Goal: Task Accomplishment & Management: Use online tool/utility

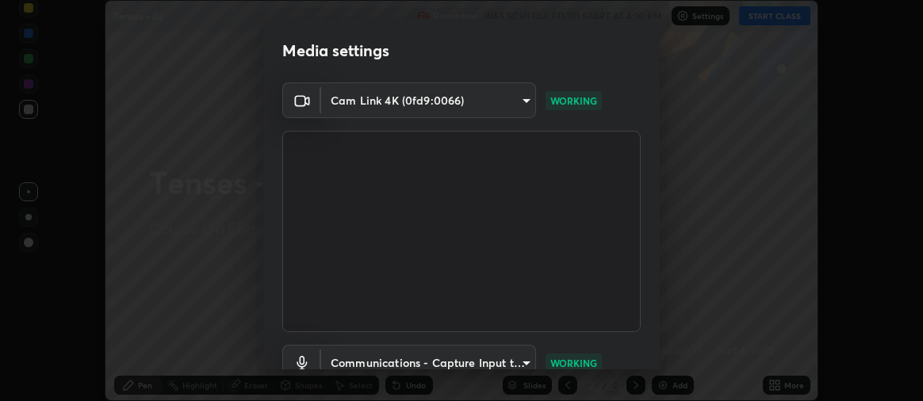
scroll to position [118, 0]
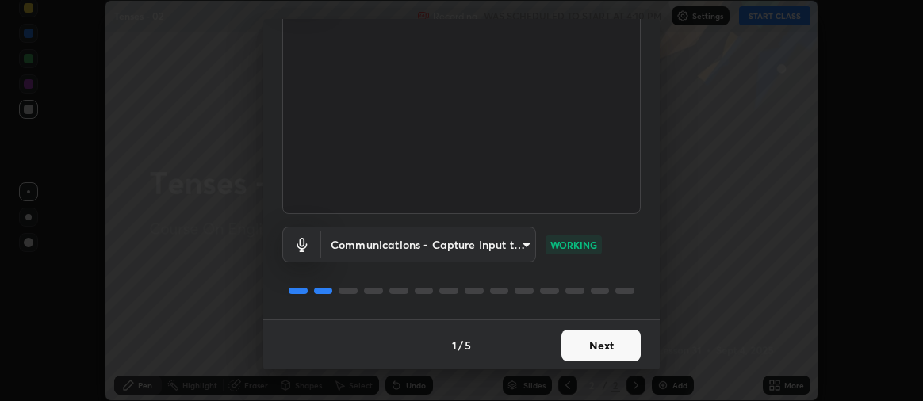
click at [584, 339] on button "Next" at bounding box center [600, 346] width 79 height 32
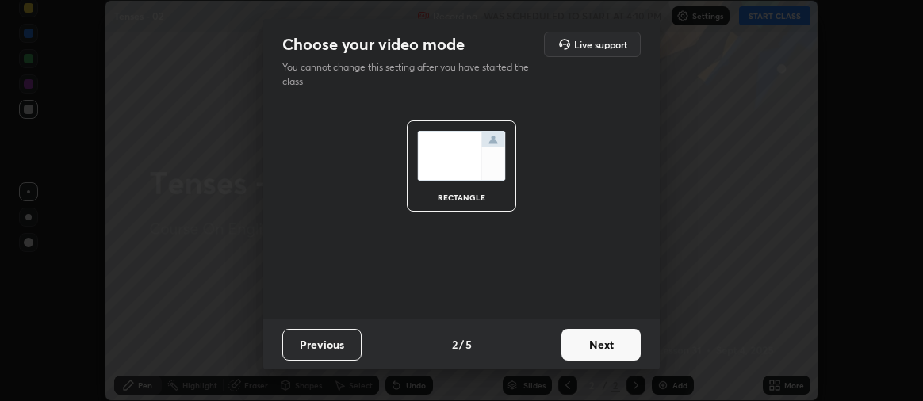
scroll to position [0, 0]
click at [597, 346] on button "Next" at bounding box center [600, 345] width 79 height 32
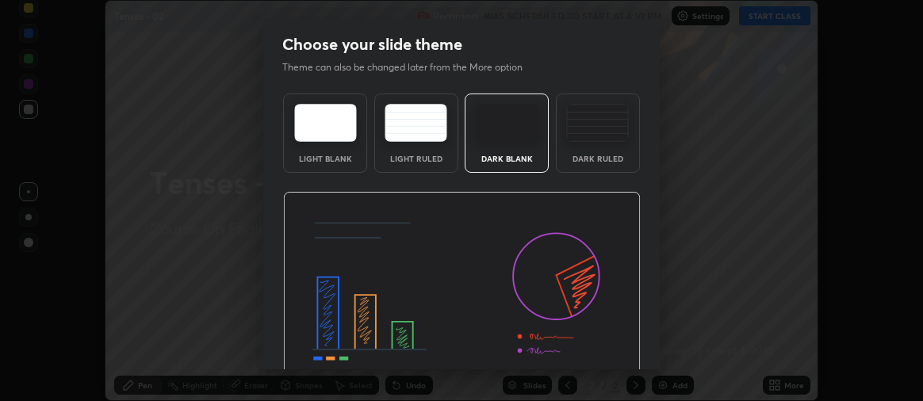
scroll to position [74, 0]
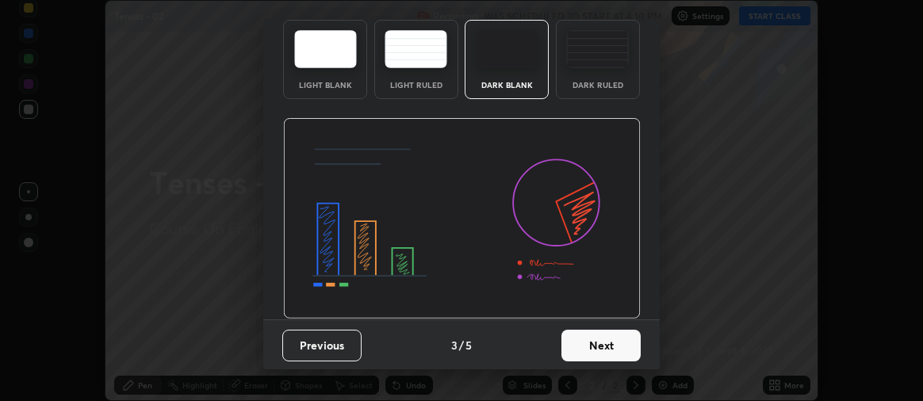
click at [592, 344] on button "Next" at bounding box center [600, 346] width 79 height 32
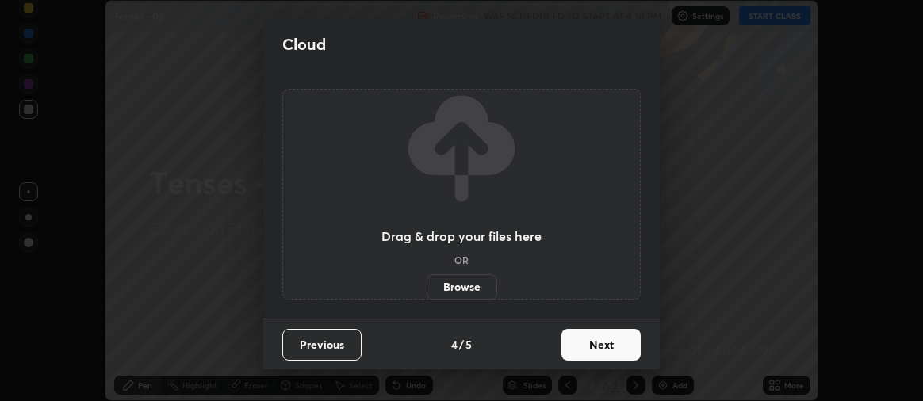
scroll to position [0, 0]
click at [584, 346] on button "Next" at bounding box center [600, 345] width 79 height 32
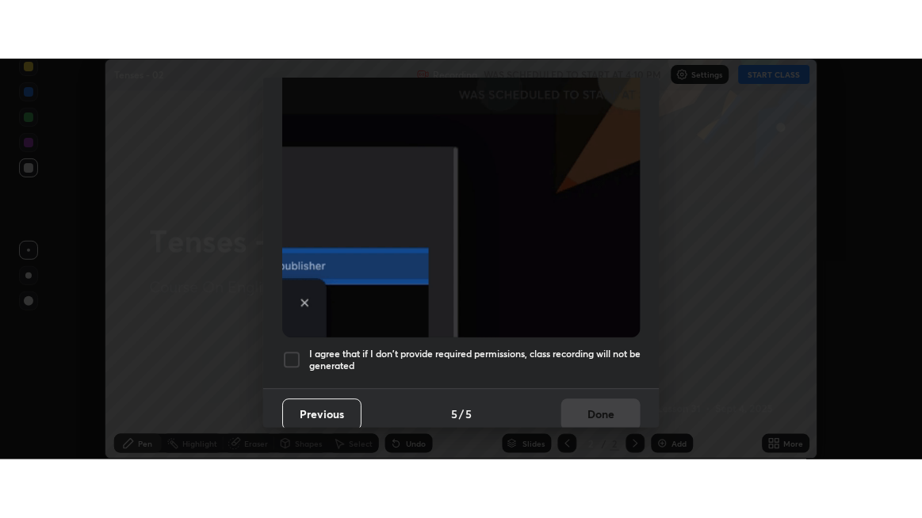
scroll to position [441, 0]
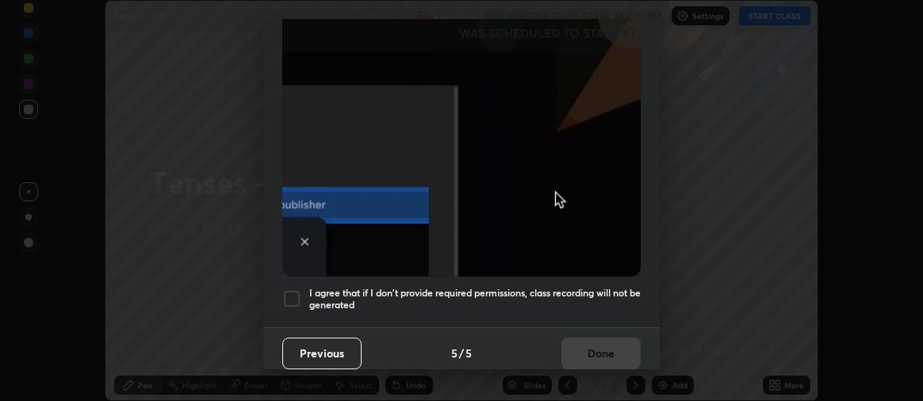
click at [292, 289] on div at bounding box center [291, 298] width 19 height 19
click at [594, 353] on button "Done" at bounding box center [600, 354] width 79 height 32
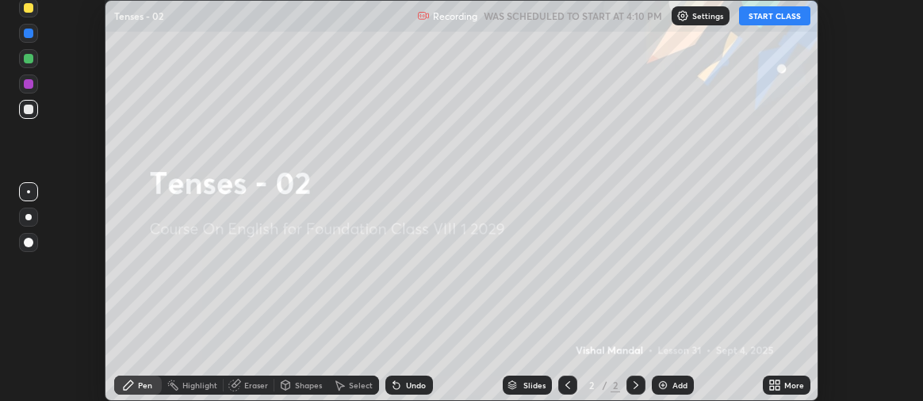
click at [777, 382] on icon at bounding box center [777, 382] width 4 height 4
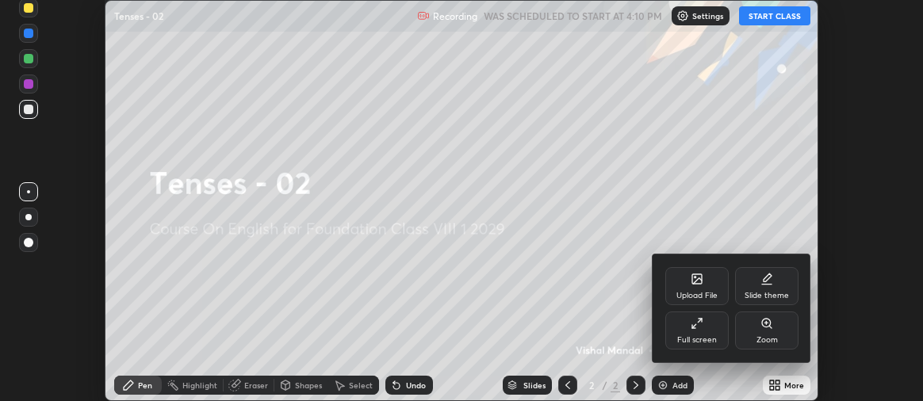
click at [700, 332] on div "Full screen" at bounding box center [696, 330] width 63 height 38
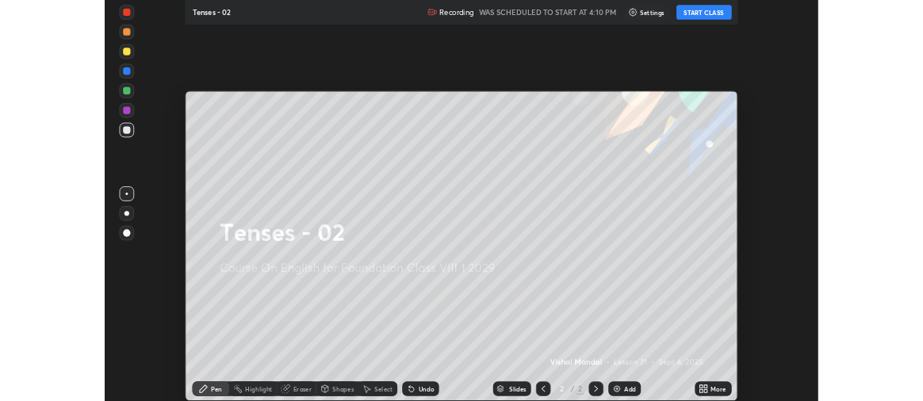
scroll to position [518, 922]
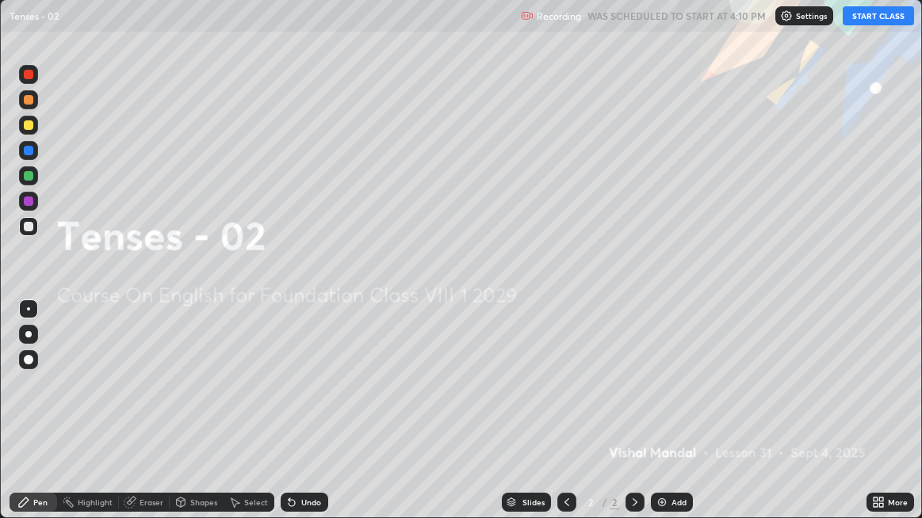
click at [892, 400] on div "More" at bounding box center [898, 503] width 20 height 8
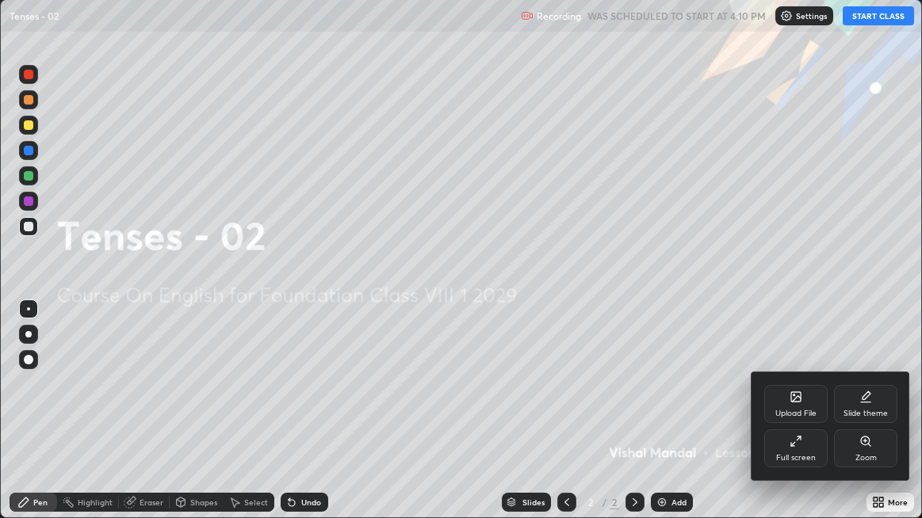
click at [807, 400] on div "Upload File" at bounding box center [795, 404] width 63 height 38
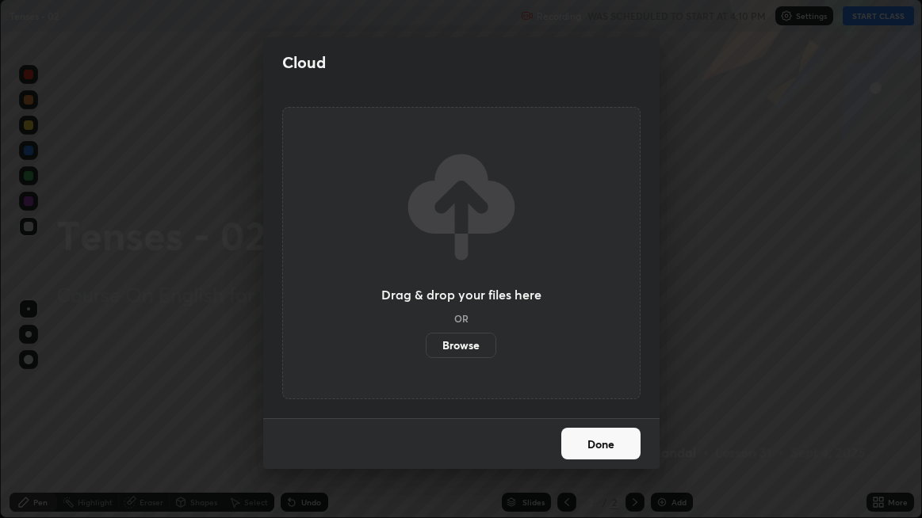
click at [452, 350] on label "Browse" at bounding box center [461, 345] width 71 height 25
click at [426, 350] on input "Browse" at bounding box center [426, 345] width 0 height 25
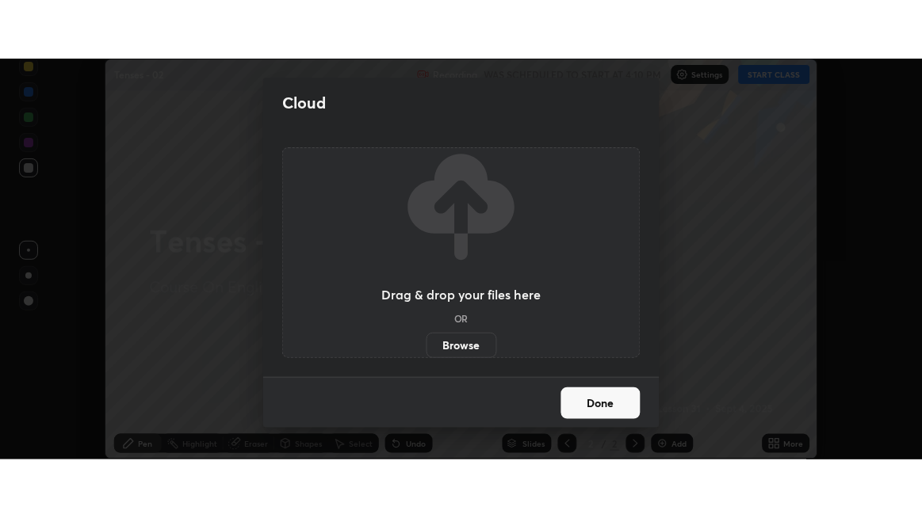
scroll to position [401, 923]
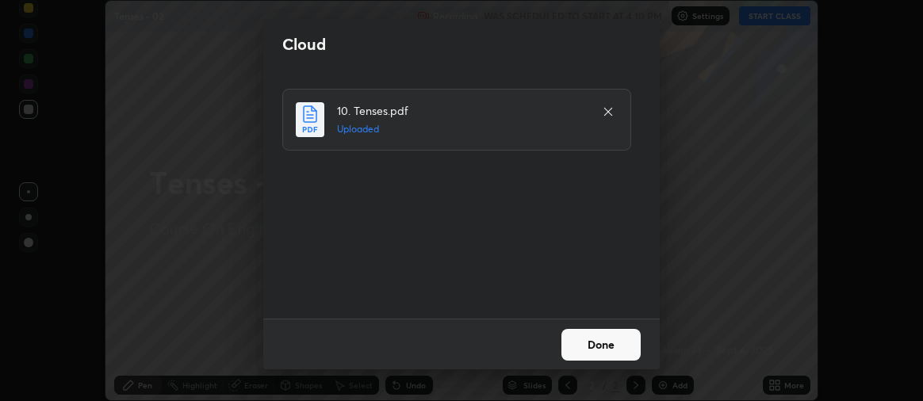
click at [619, 342] on button "Done" at bounding box center [600, 345] width 79 height 32
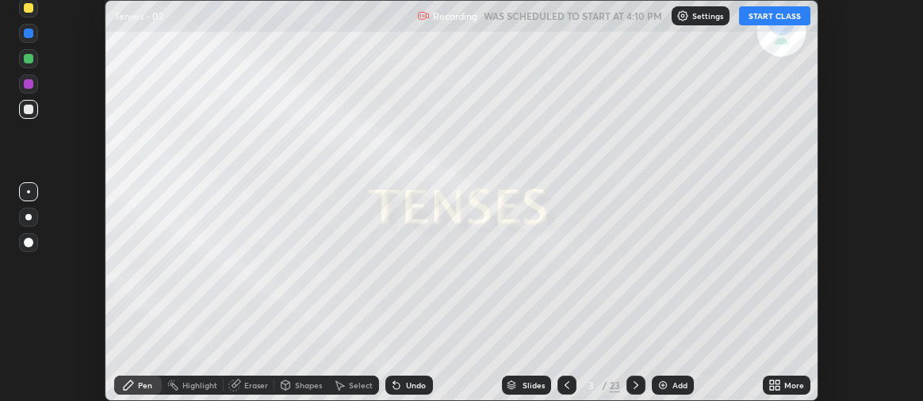
click at [776, 384] on icon at bounding box center [777, 382] width 4 height 4
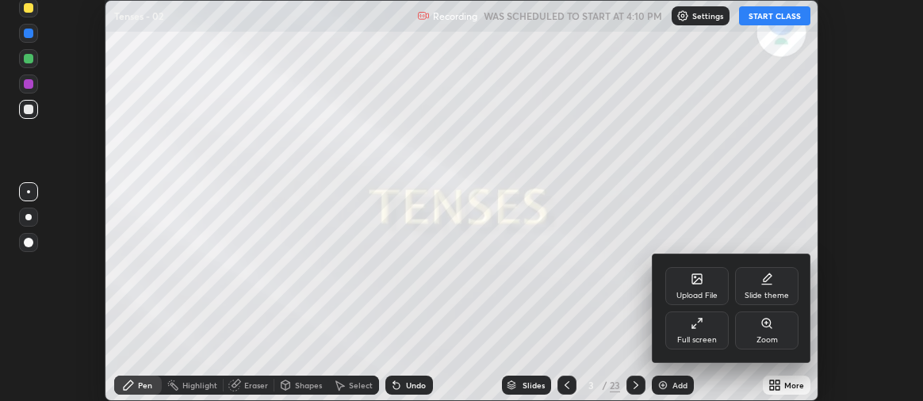
click at [711, 327] on div "Full screen" at bounding box center [696, 330] width 63 height 38
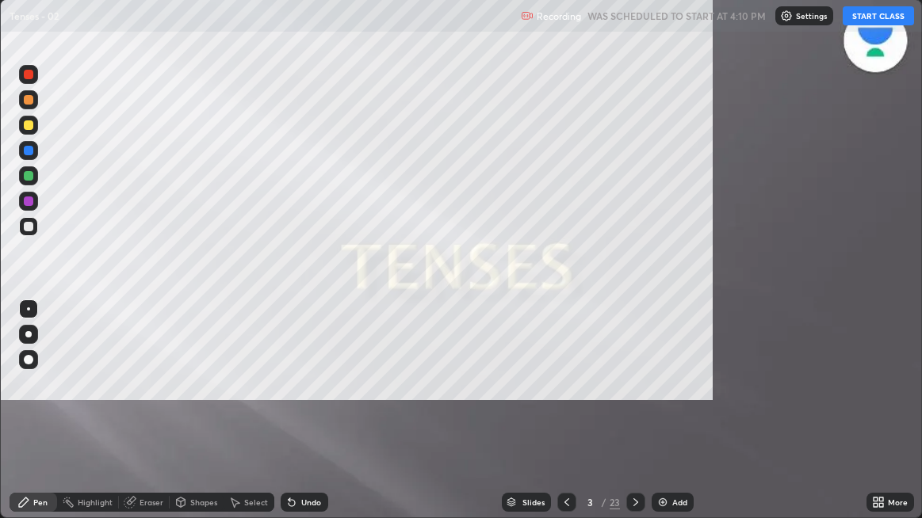
scroll to position [518, 922]
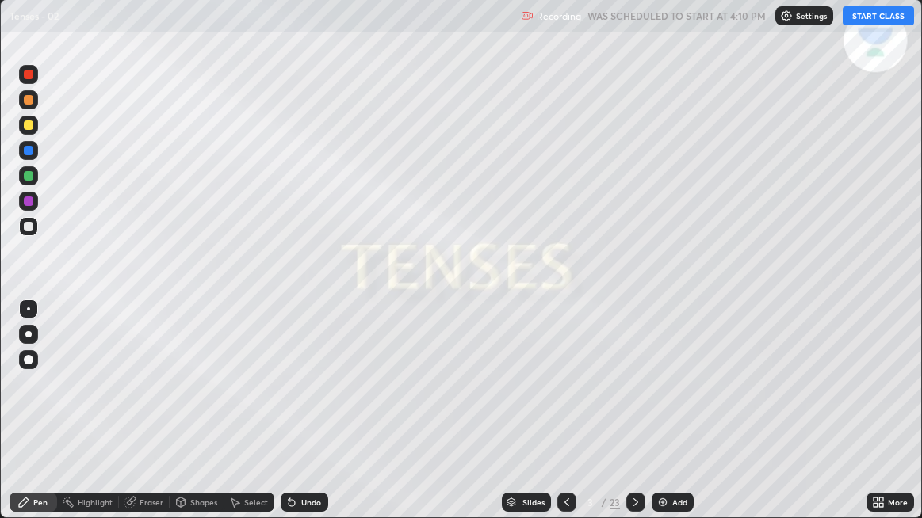
click at [887, 11] on button "START CLASS" at bounding box center [877, 15] width 71 height 19
click at [636, 400] on icon at bounding box center [635, 502] width 13 height 13
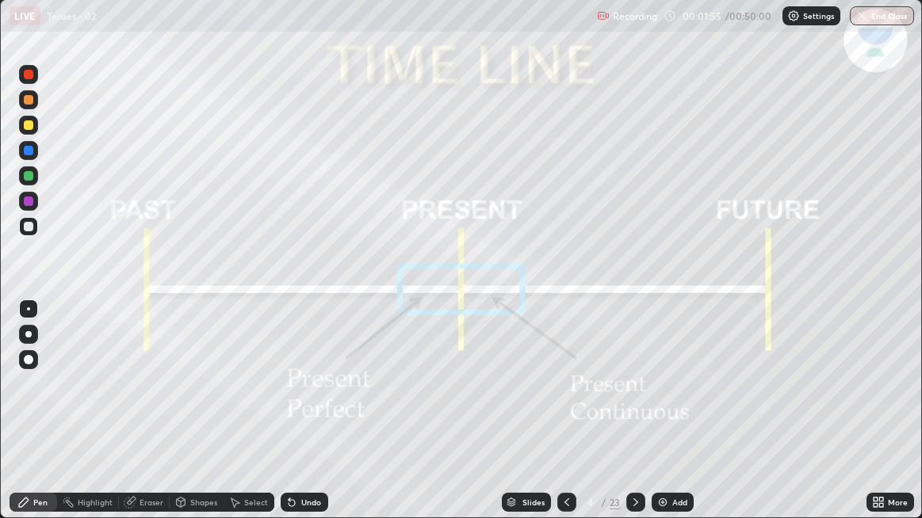
click at [634, 400] on icon at bounding box center [635, 502] width 13 height 13
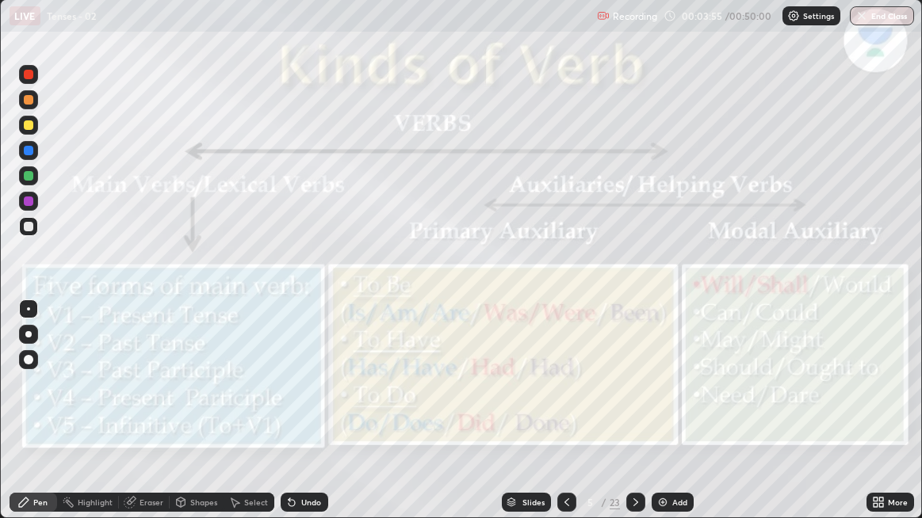
click at [32, 152] on div at bounding box center [29, 151] width 10 height 10
click at [636, 400] on icon at bounding box center [635, 502] width 13 height 13
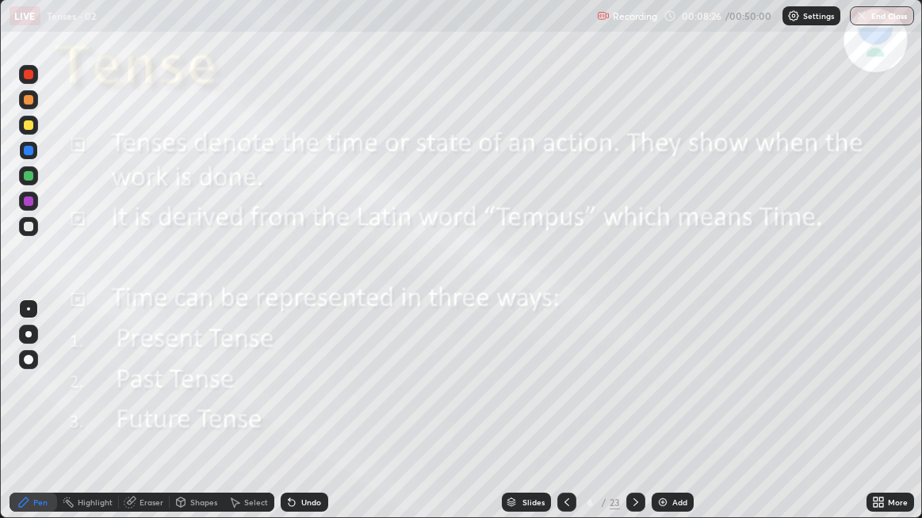
click at [634, 400] on icon at bounding box center [635, 502] width 13 height 13
click at [631, 400] on icon at bounding box center [635, 502] width 13 height 13
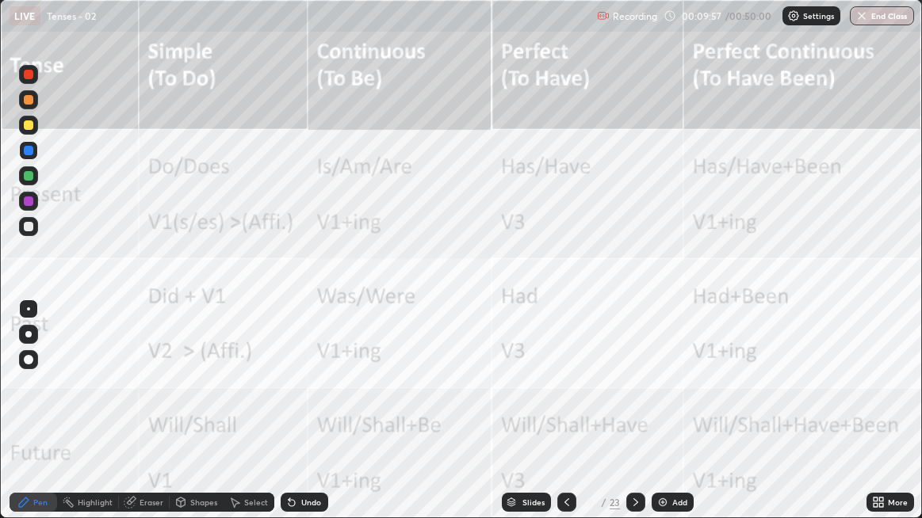
click at [571, 400] on div at bounding box center [566, 502] width 19 height 19
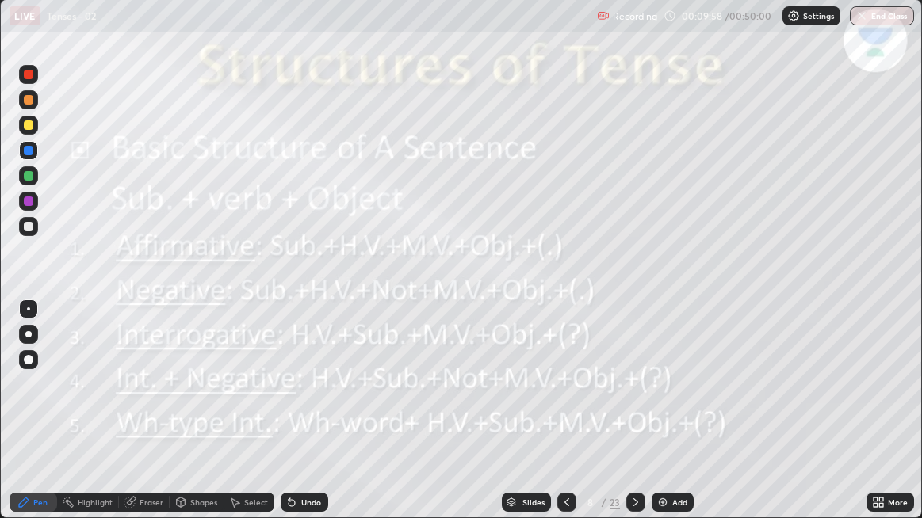
click at [566, 400] on icon at bounding box center [566, 502] width 13 height 13
click at [562, 400] on icon at bounding box center [566, 502] width 13 height 13
click at [563, 400] on icon at bounding box center [566, 502] width 13 height 13
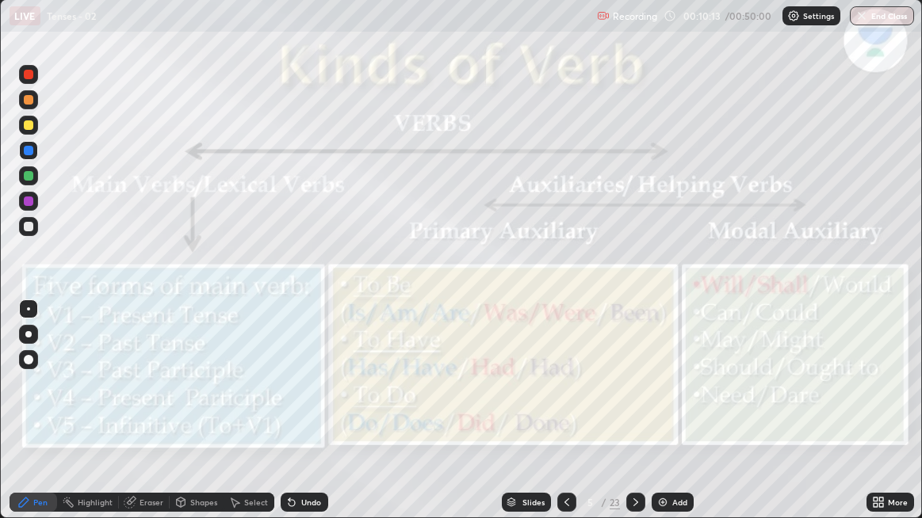
click at [629, 400] on icon at bounding box center [635, 502] width 13 height 13
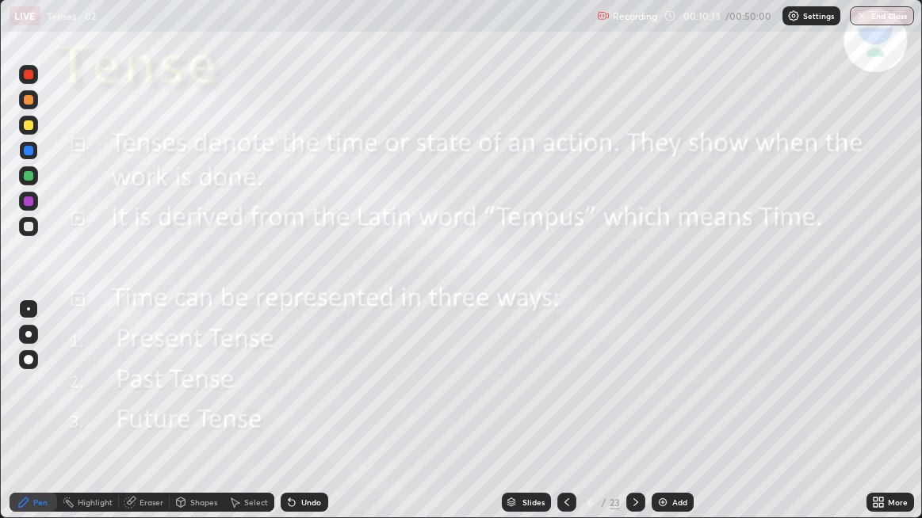
click at [634, 400] on icon at bounding box center [635, 502] width 13 height 13
click at [629, 400] on icon at bounding box center [635, 502] width 13 height 13
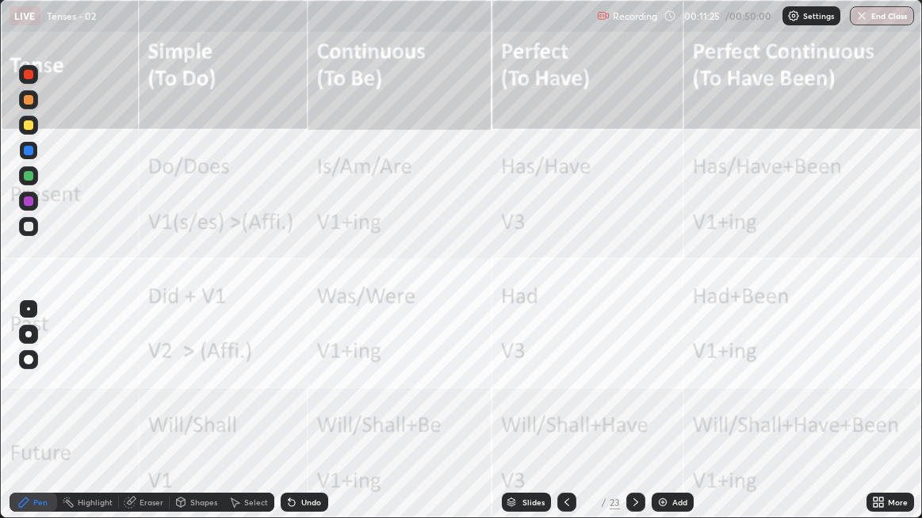
click at [136, 400] on div "Eraser" at bounding box center [144, 502] width 51 height 19
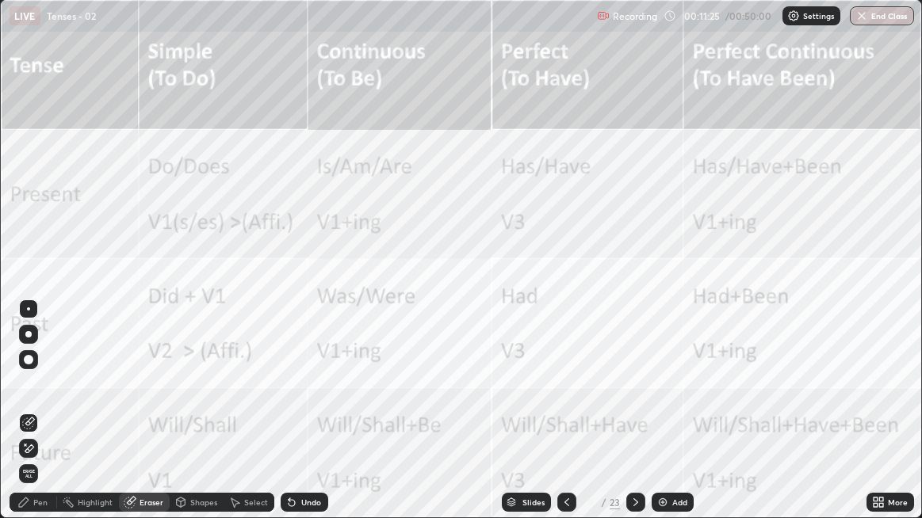
click at [137, 400] on div "Eraser" at bounding box center [144, 502] width 51 height 19
click at [28, 400] on span "Erase all" at bounding box center [28, 474] width 17 height 10
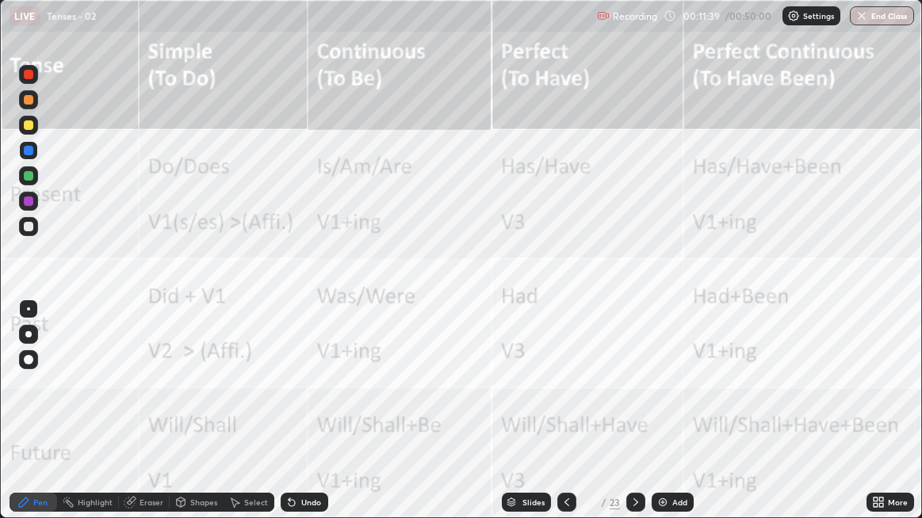
click at [520, 400] on div "Slides" at bounding box center [526, 502] width 49 height 19
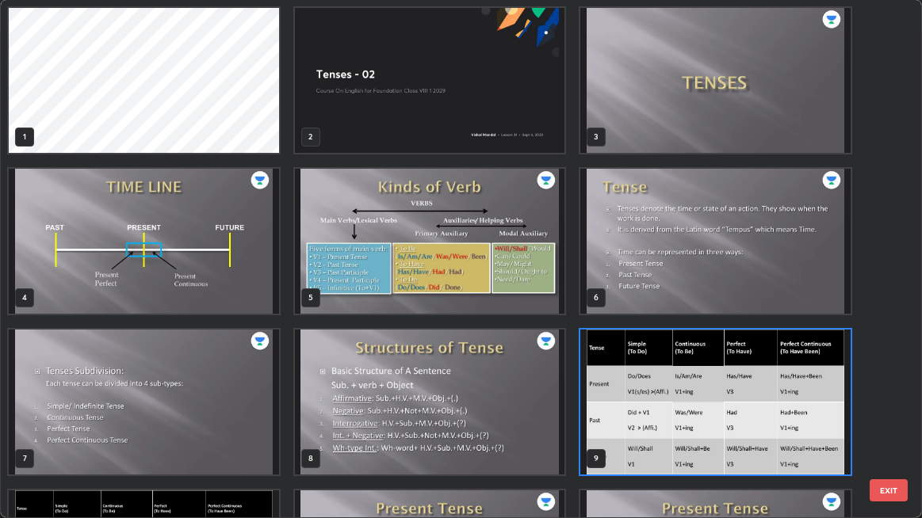
scroll to position [512, 912]
click at [441, 245] on img "grid" at bounding box center [430, 241] width 270 height 145
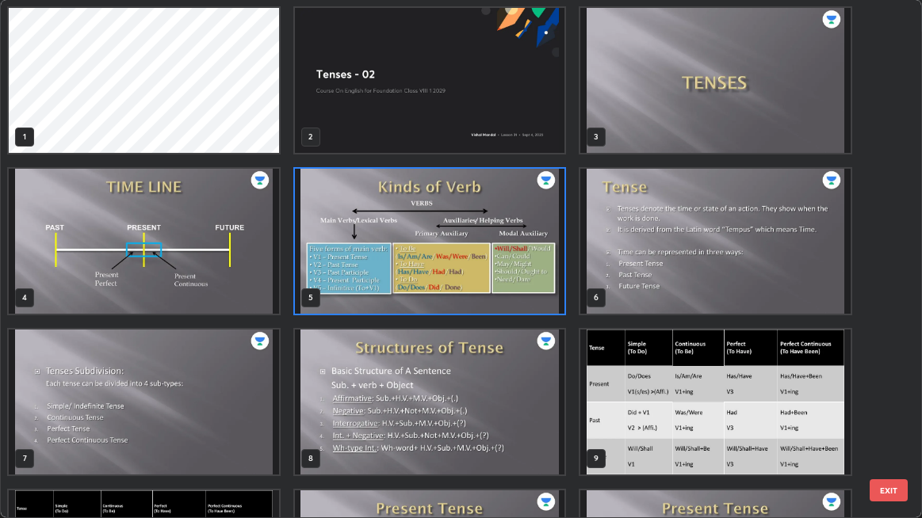
click at [346, 274] on img "grid" at bounding box center [430, 241] width 270 height 145
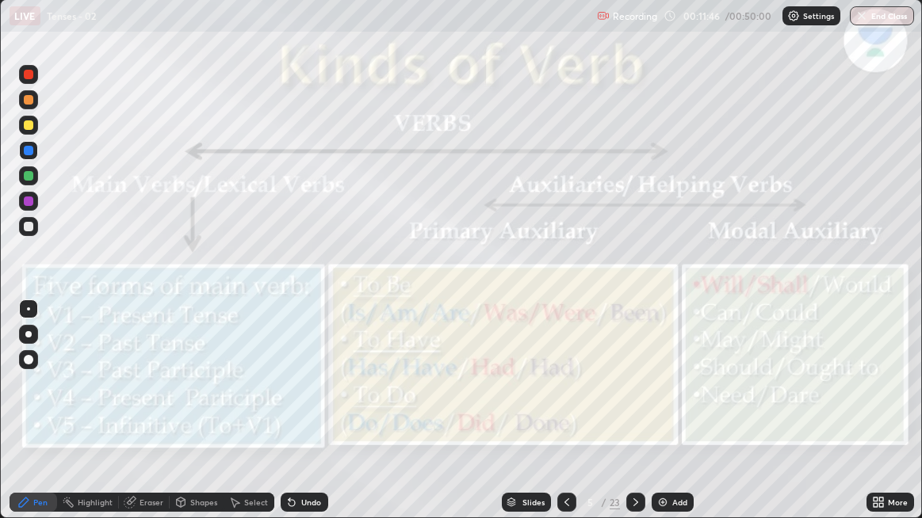
click at [353, 277] on img "grid" at bounding box center [430, 241] width 270 height 145
click at [526, 400] on div "Slides" at bounding box center [533, 503] width 22 height 8
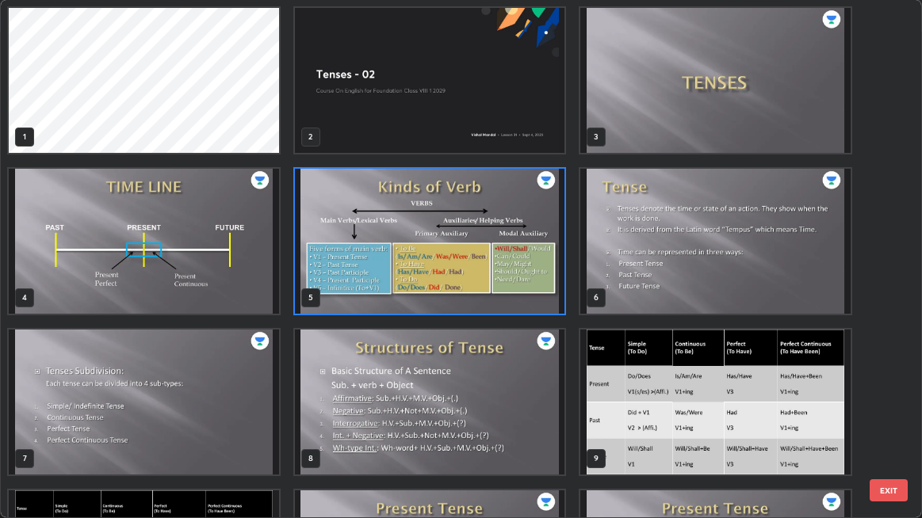
click at [628, 400] on img "grid" at bounding box center [715, 402] width 270 height 145
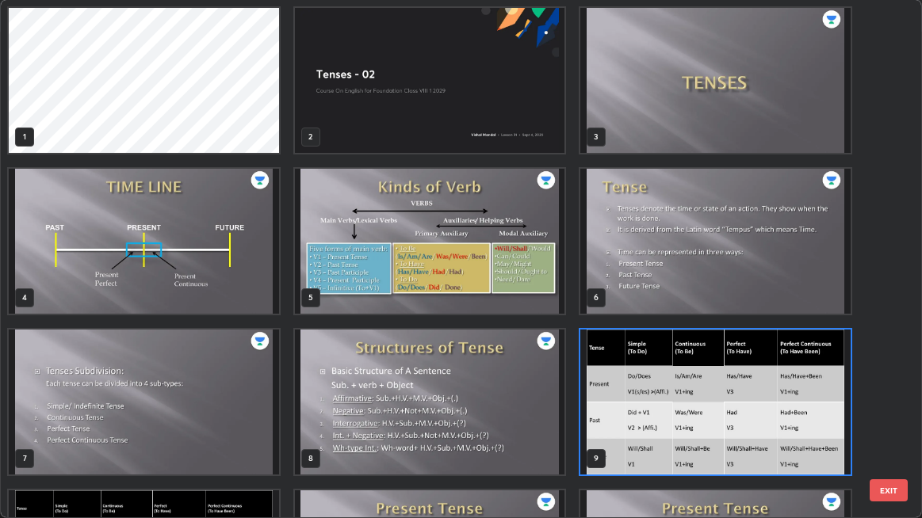
click at [607, 400] on img "grid" at bounding box center [715, 402] width 270 height 145
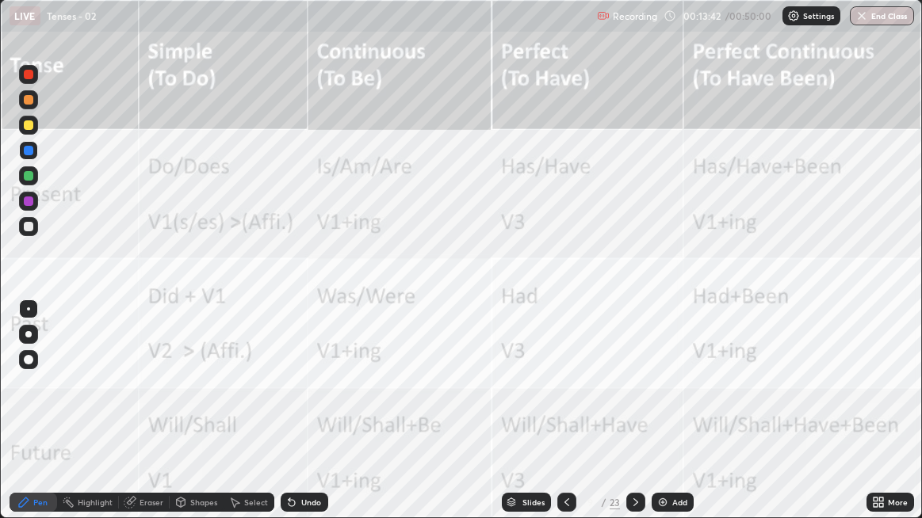
click at [560, 400] on icon at bounding box center [566, 502] width 13 height 13
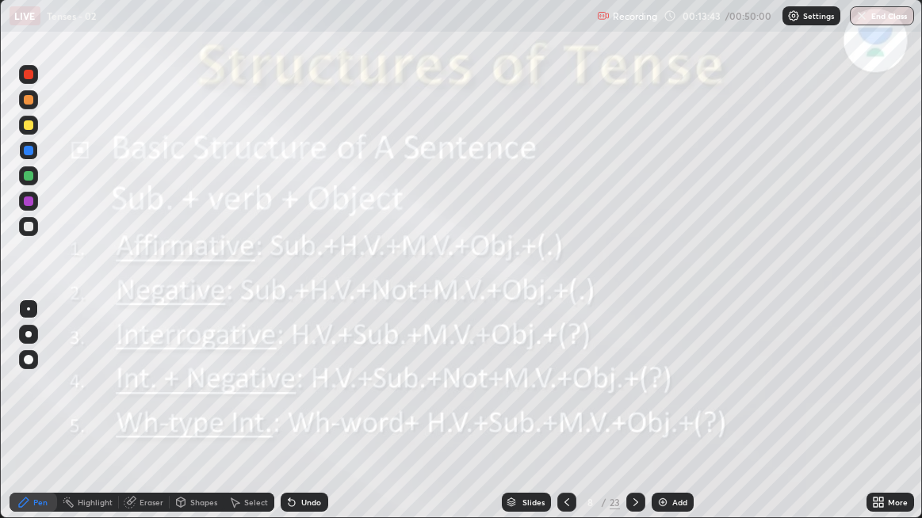
click at [567, 400] on div at bounding box center [566, 503] width 19 height 32
click at [36, 155] on div at bounding box center [28, 150] width 19 height 19
click at [634, 400] on icon at bounding box center [635, 502] width 13 height 13
click at [632, 400] on icon at bounding box center [635, 502] width 13 height 13
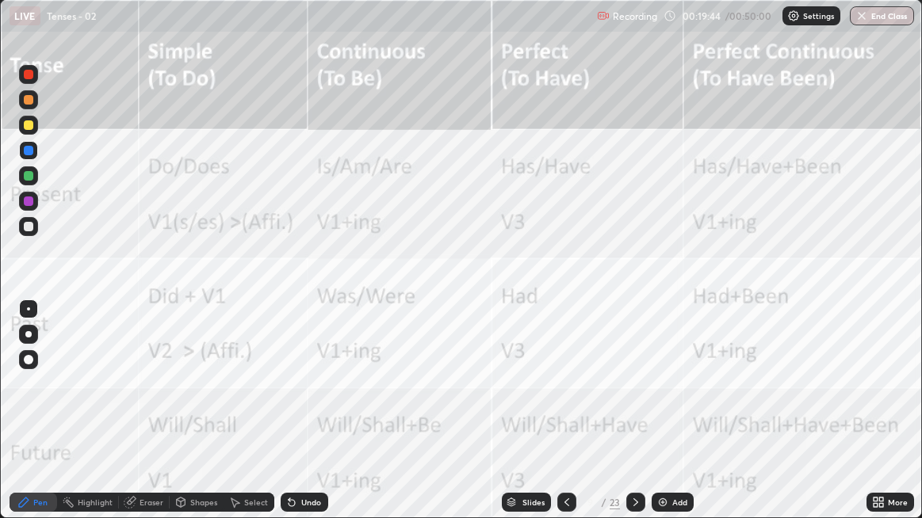
click at [533, 400] on div "Slides" at bounding box center [533, 503] width 22 height 8
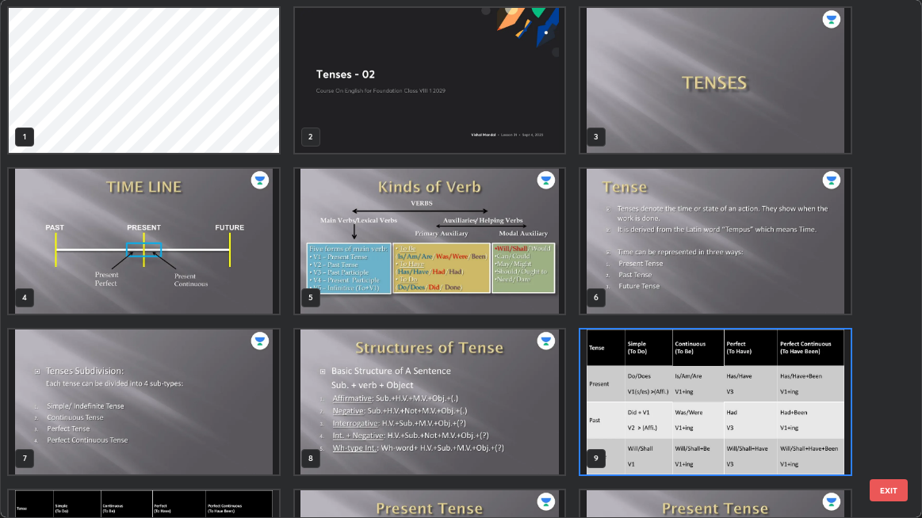
click at [667, 400] on img "grid" at bounding box center [715, 402] width 270 height 145
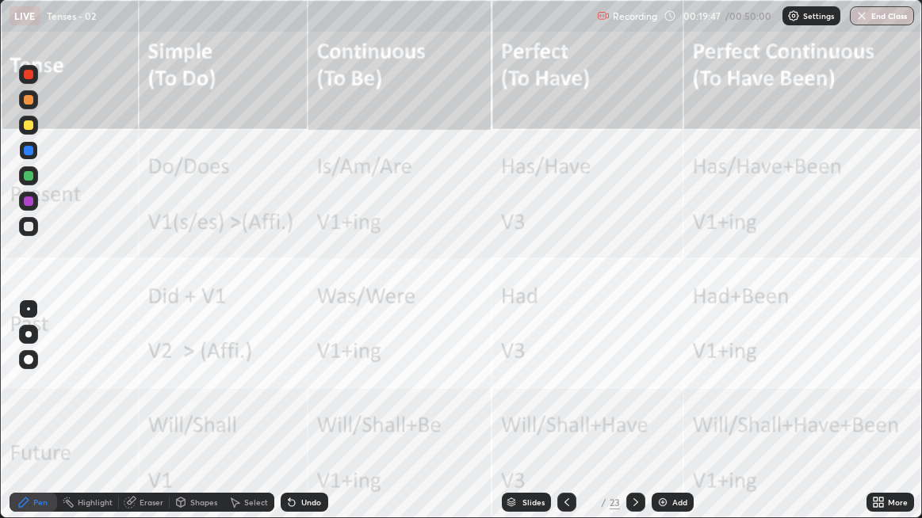
click at [666, 400] on img at bounding box center [662, 502] width 13 height 13
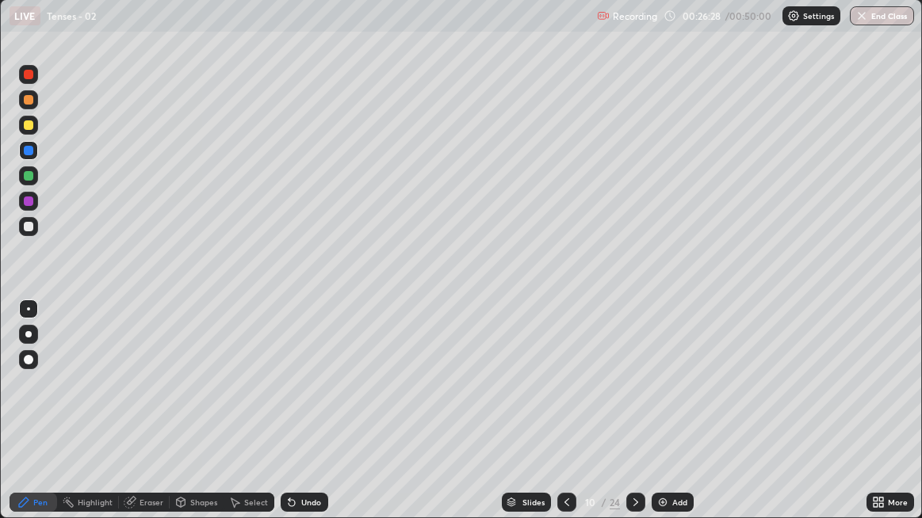
click at [519, 400] on div "Slides" at bounding box center [526, 502] width 49 height 19
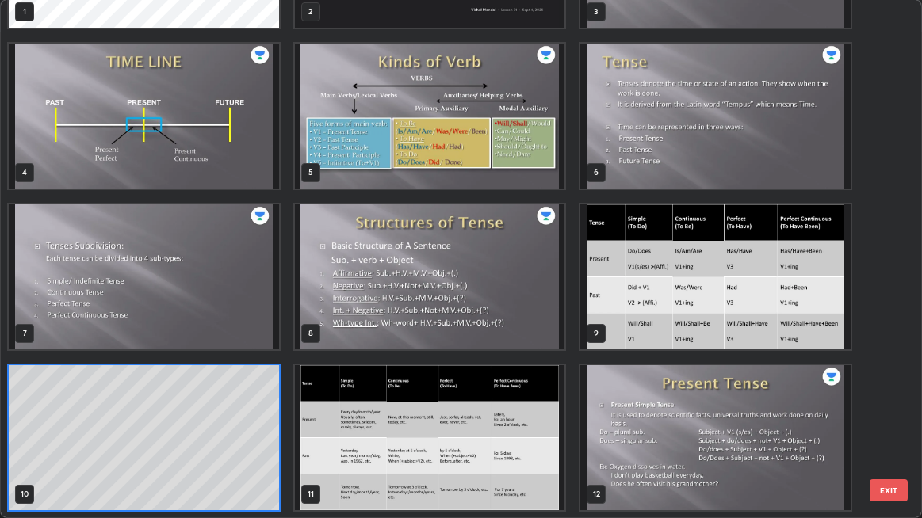
click at [478, 149] on img "grid" at bounding box center [430, 116] width 270 height 145
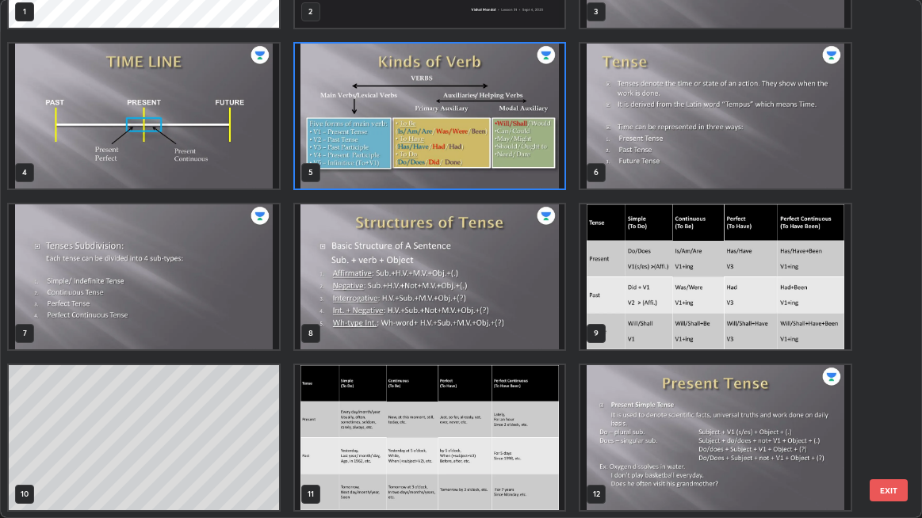
click at [440, 157] on img "grid" at bounding box center [430, 116] width 270 height 145
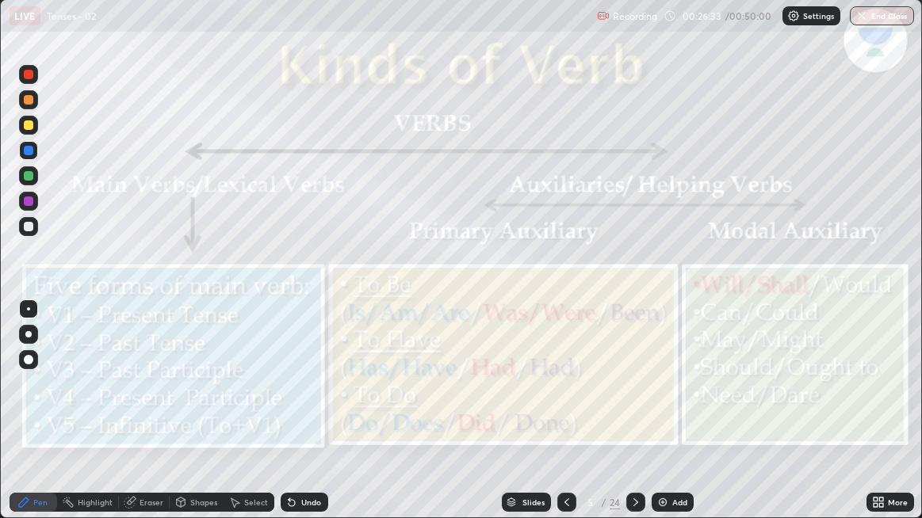
click at [145, 400] on div "Eraser" at bounding box center [151, 503] width 24 height 8
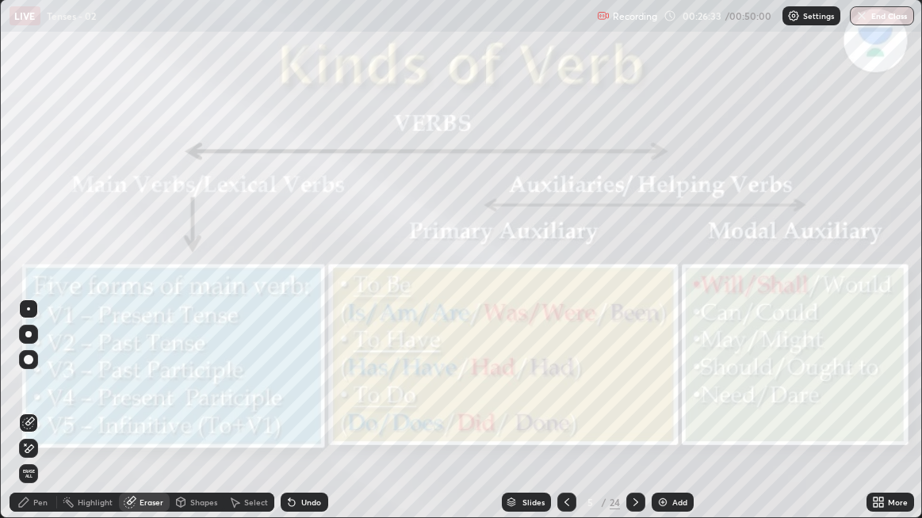
click at [144, 400] on div "Eraser" at bounding box center [151, 503] width 24 height 8
click at [30, 400] on span "Erase all" at bounding box center [28, 474] width 17 height 10
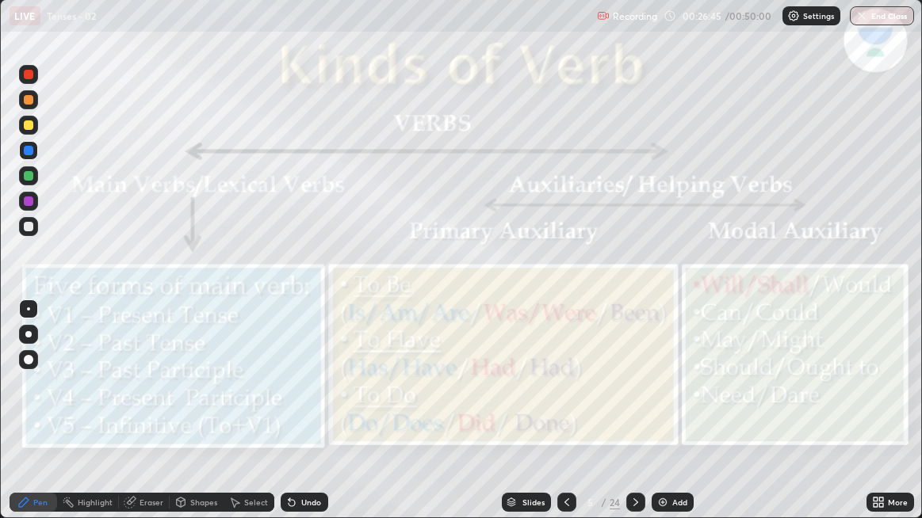
click at [523, 400] on div "Slides" at bounding box center [533, 503] width 22 height 8
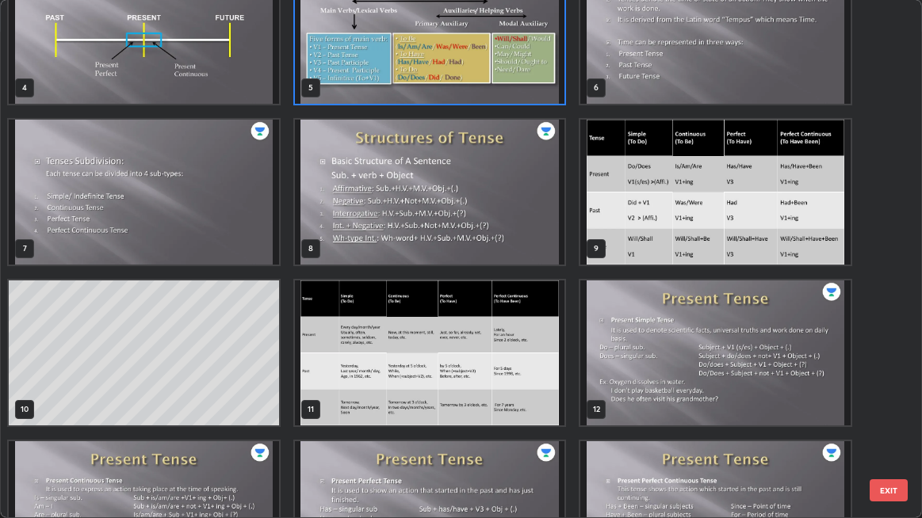
scroll to position [214, 0]
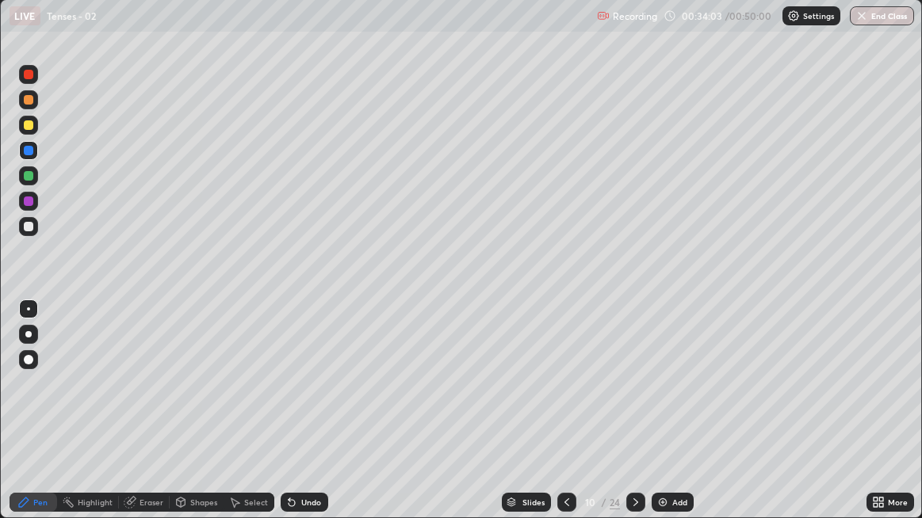
click at [564, 400] on icon at bounding box center [566, 503] width 5 height 8
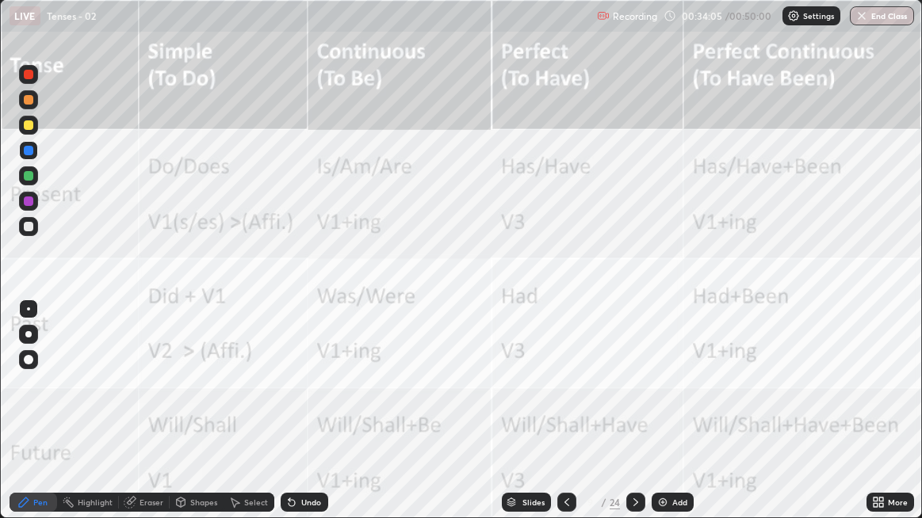
click at [150, 400] on div "Eraser" at bounding box center [151, 503] width 24 height 8
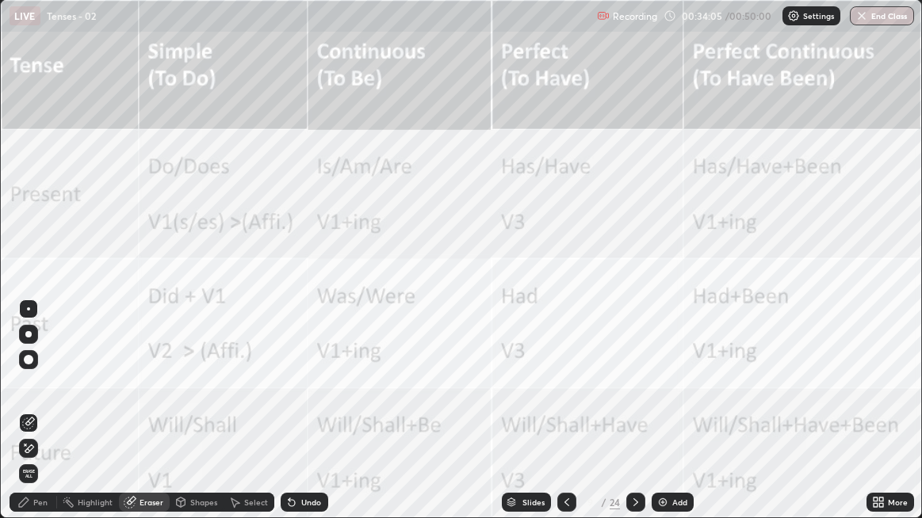
click at [150, 400] on div "Eraser" at bounding box center [151, 503] width 24 height 8
click at [27, 400] on span "Erase all" at bounding box center [28, 474] width 17 height 10
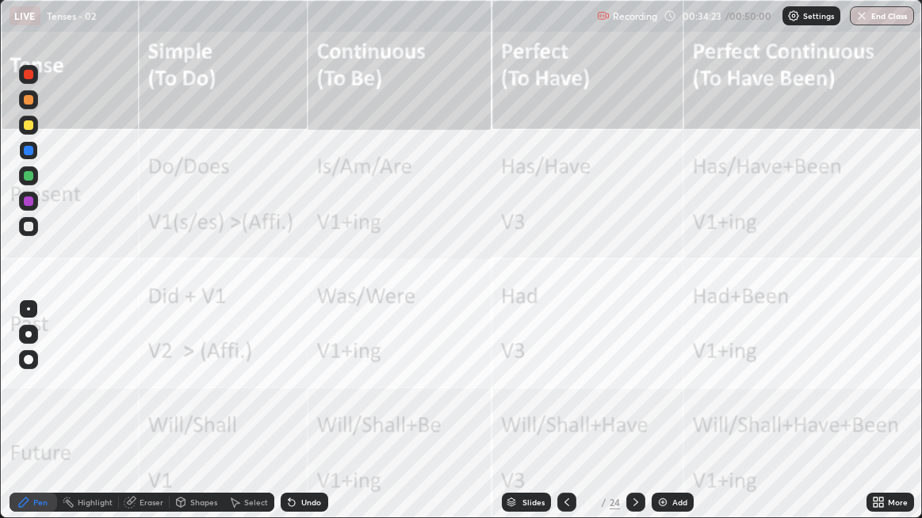
click at [565, 400] on icon at bounding box center [566, 502] width 13 height 13
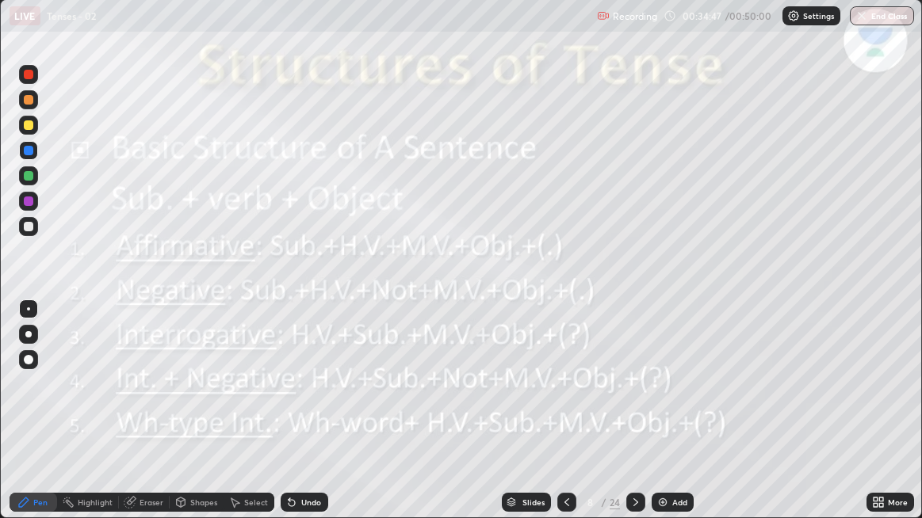
click at [626, 400] on div at bounding box center [635, 502] width 19 height 19
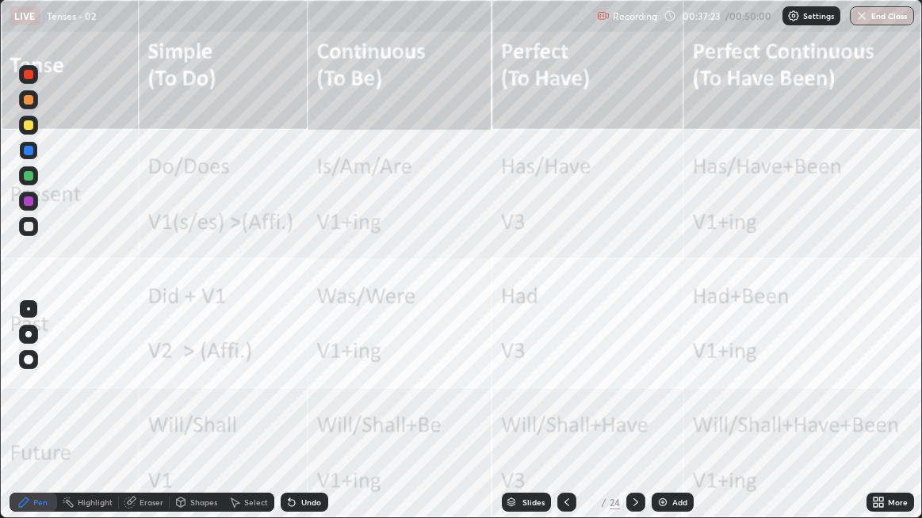
click at [522, 400] on div "Slides" at bounding box center [526, 502] width 49 height 19
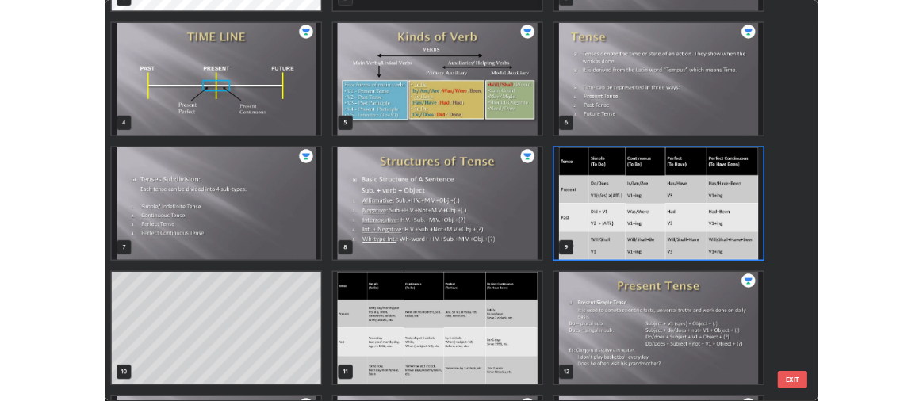
scroll to position [137, 0]
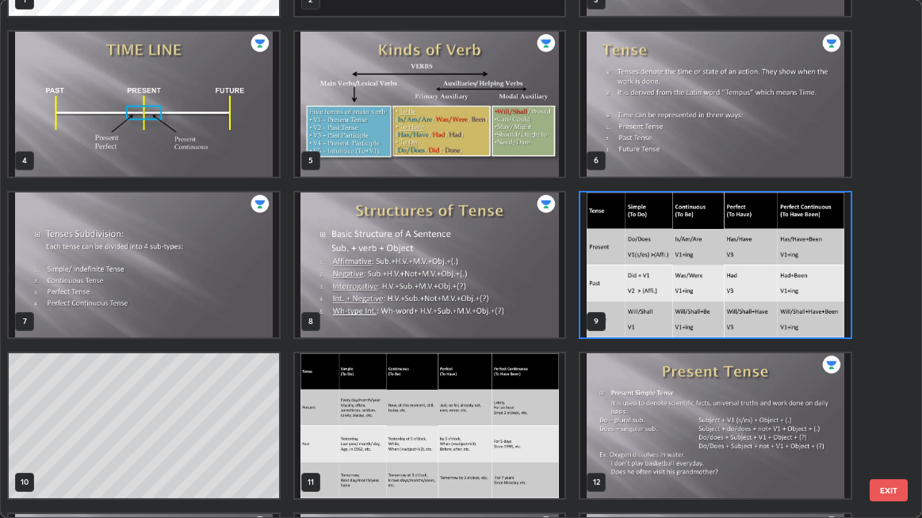
click at [634, 303] on img "grid" at bounding box center [715, 265] width 270 height 145
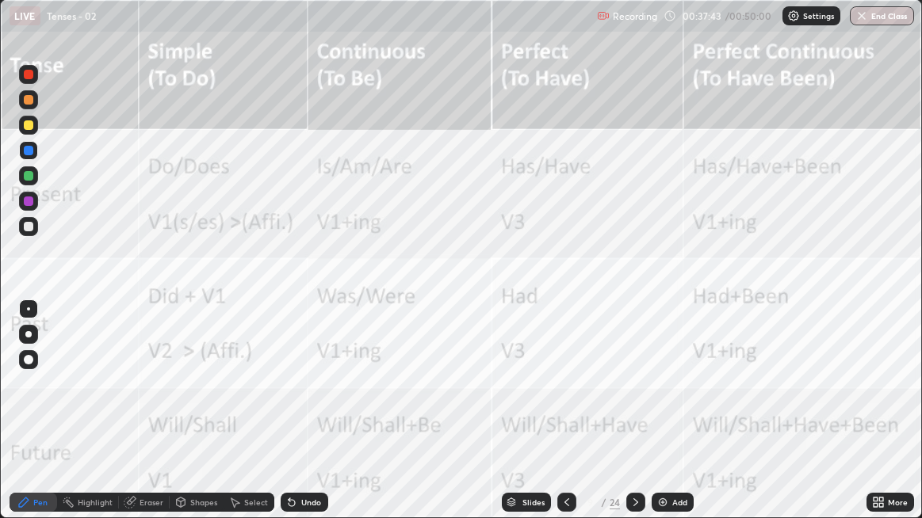
click at [645, 306] on img "grid" at bounding box center [715, 265] width 270 height 145
click at [139, 400] on div "Eraser" at bounding box center [151, 503] width 24 height 8
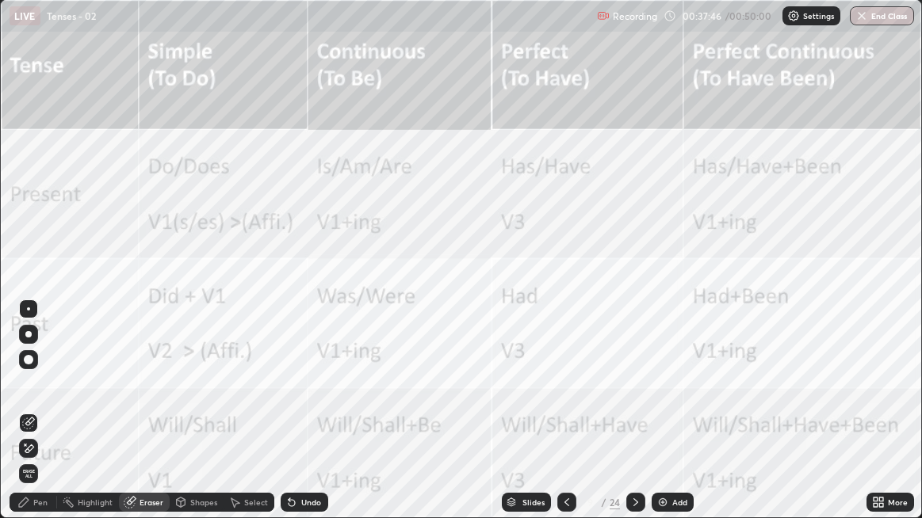
click at [30, 400] on span "Erase all" at bounding box center [28, 474] width 17 height 10
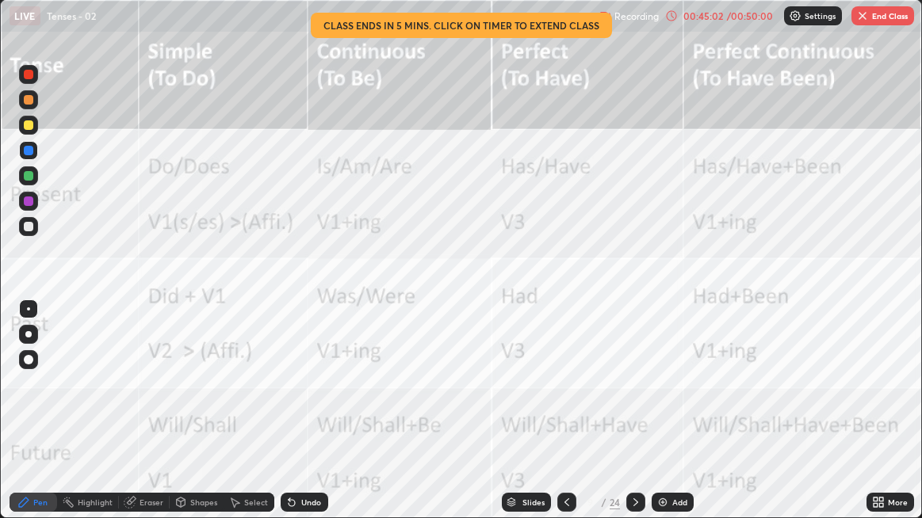
click at [871, 20] on button "End Class" at bounding box center [882, 15] width 63 height 19
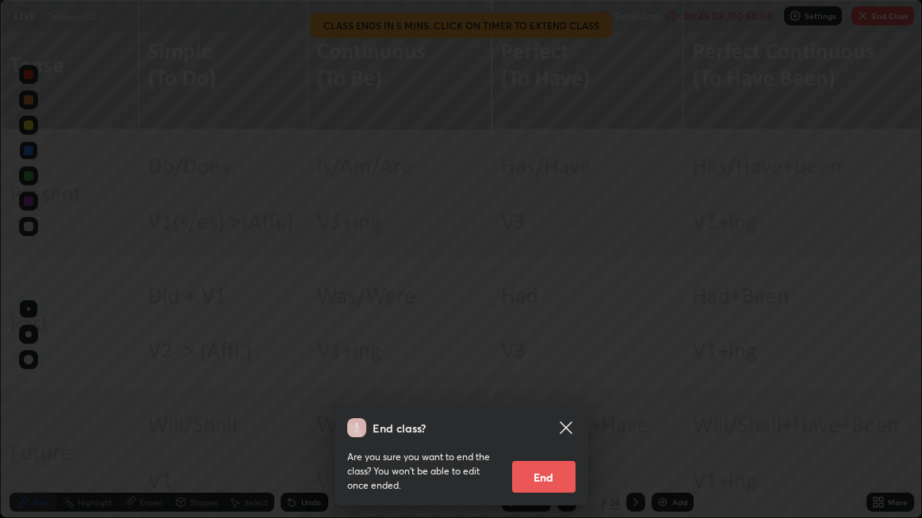
click at [548, 400] on button "End" at bounding box center [543, 477] width 63 height 32
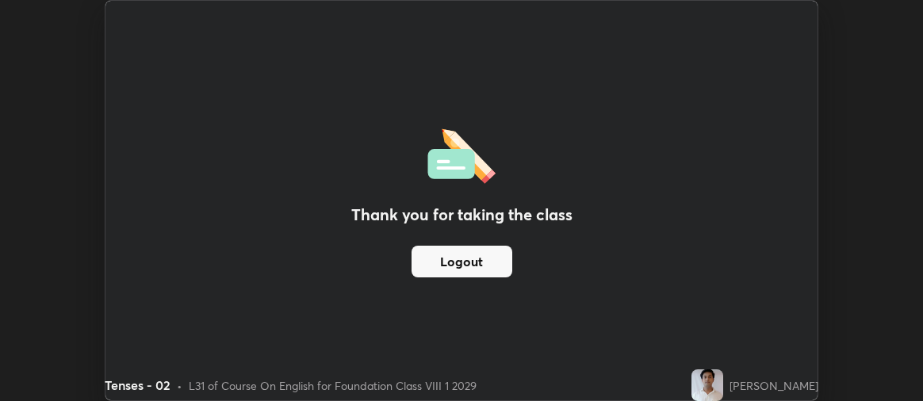
scroll to position [401, 923]
